Goal: Find specific page/section

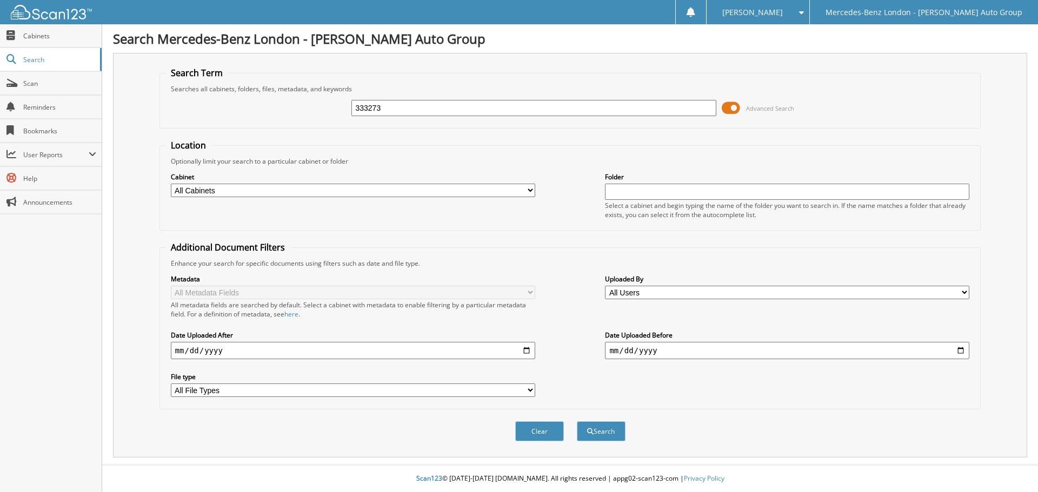
type input "333273"
click at [577, 422] on button "Search" at bounding box center [601, 432] width 49 height 20
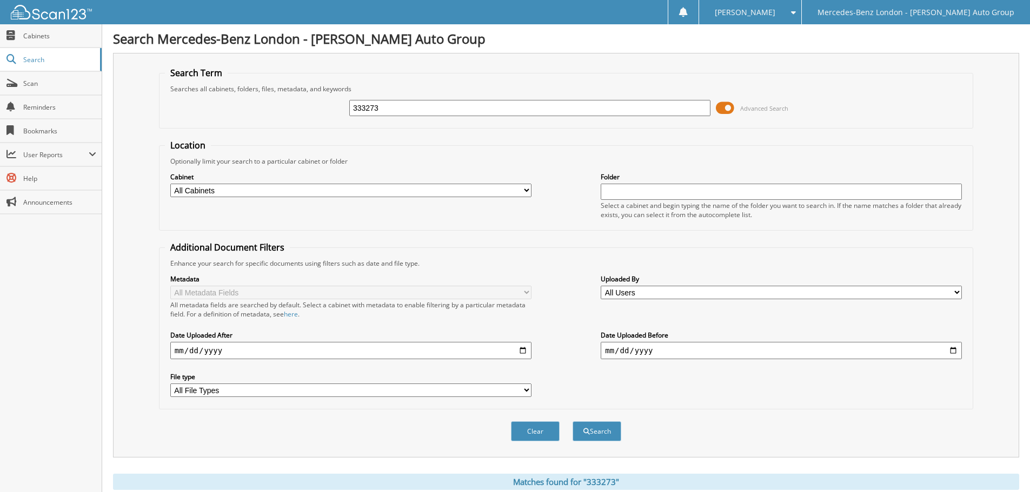
scroll to position [112, 0]
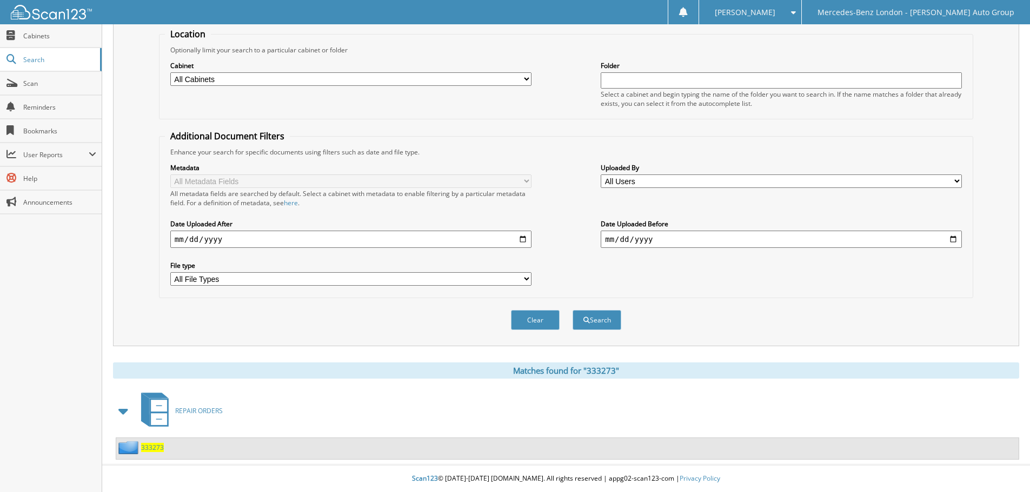
click at [152, 447] on span "333273" at bounding box center [152, 447] width 23 height 9
